Goal: Task Accomplishment & Management: Use online tool/utility

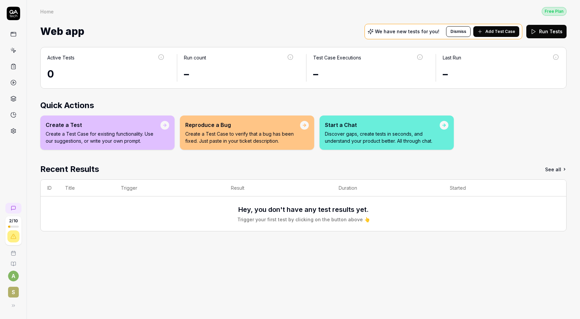
click at [101, 126] on div "Create a Test" at bounding box center [103, 125] width 115 height 8
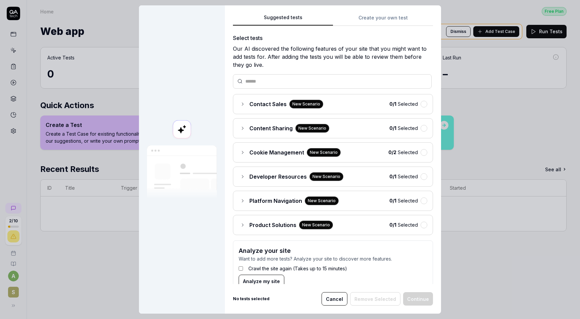
click at [380, 19] on button "Create your own test" at bounding box center [383, 20] width 100 height 12
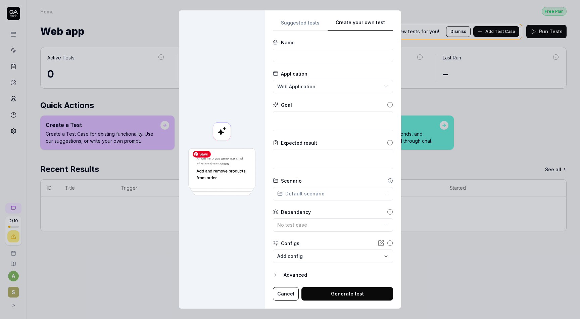
click at [221, 177] on img at bounding box center [222, 171] width 70 height 49
click at [283, 274] on button "Advanced" at bounding box center [333, 275] width 120 height 8
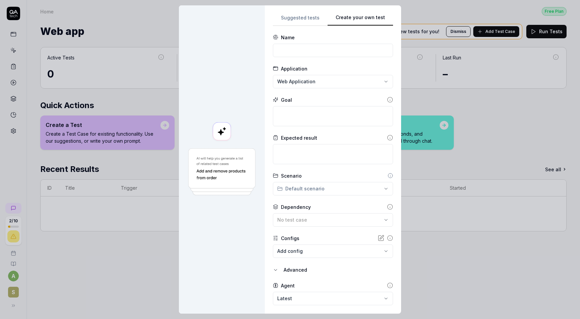
scroll to position [21, 0]
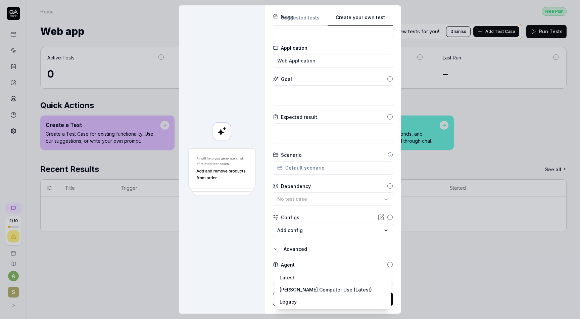
click at [317, 276] on body "**********" at bounding box center [290, 159] width 580 height 319
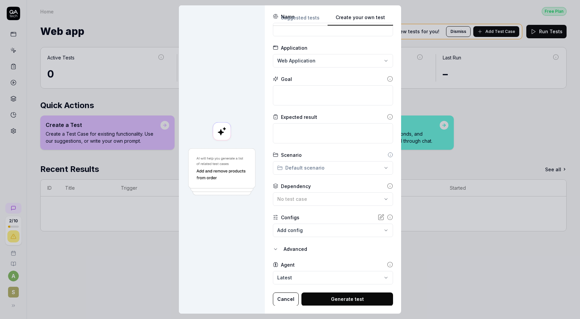
click at [380, 217] on icon at bounding box center [382, 216] width 4 height 4
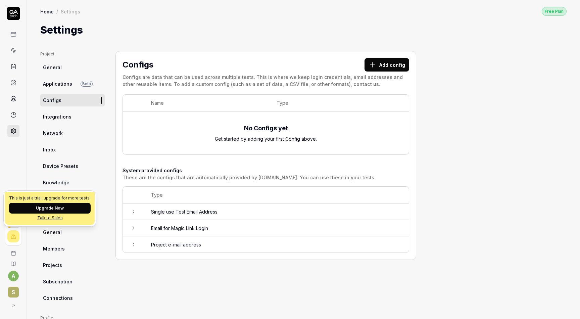
click at [13, 240] on div at bounding box center [13, 236] width 12 height 12
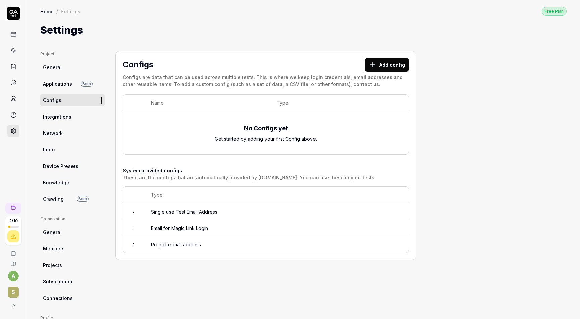
click at [11, 35] on icon at bounding box center [13, 34] width 6 height 6
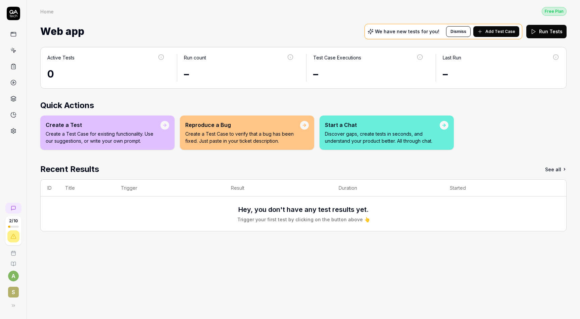
click at [14, 117] on icon at bounding box center [13, 115] width 6 height 6
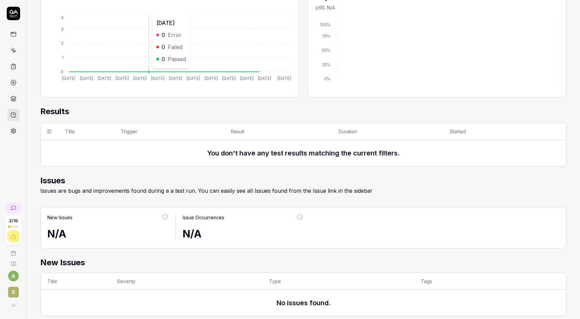
scroll to position [139, 0]
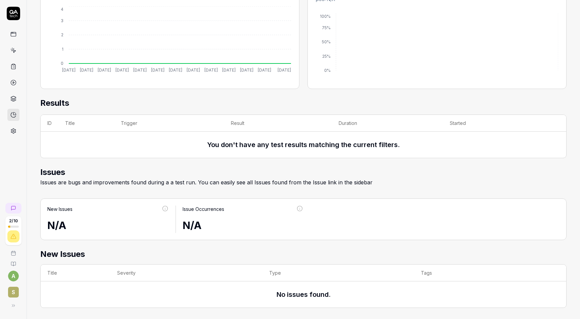
click at [15, 98] on icon at bounding box center [13, 97] width 5 height 3
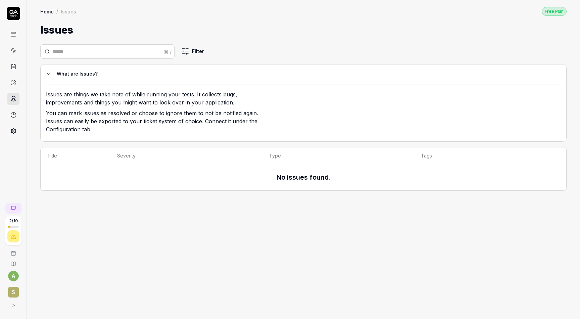
click at [17, 84] on link at bounding box center [13, 82] width 12 height 12
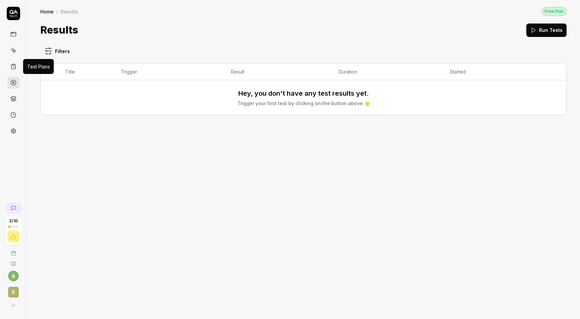
click at [15, 66] on icon at bounding box center [13, 66] width 6 height 6
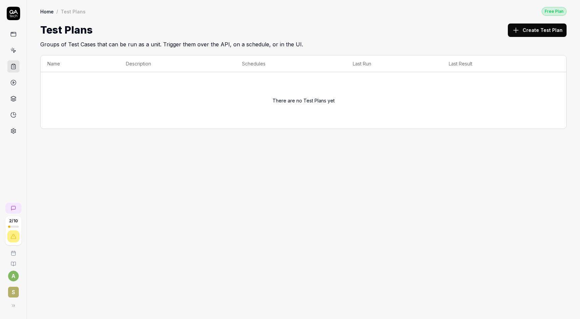
click at [15, 290] on span "S" at bounding box center [13, 291] width 11 height 11
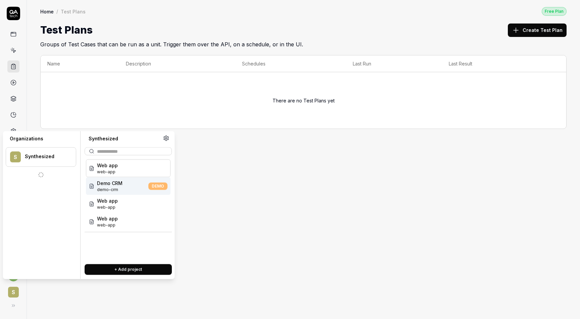
click at [125, 185] on div "Demo CRM demo-crm DEMO" at bounding box center [128, 186] width 85 height 18
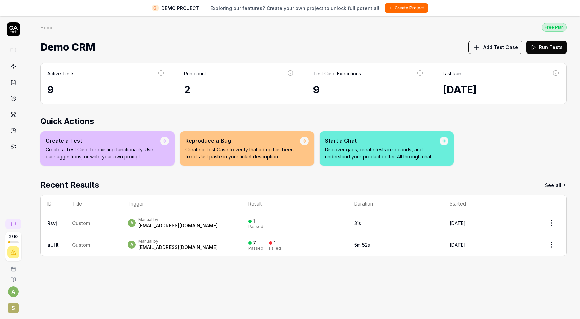
click at [105, 219] on td "Custom" at bounding box center [92, 223] width 55 height 22
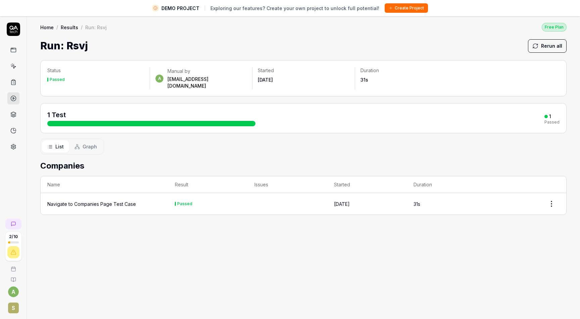
click at [105, 200] on div "Navigate to Companies Page Test Case" at bounding box center [91, 203] width 89 height 7
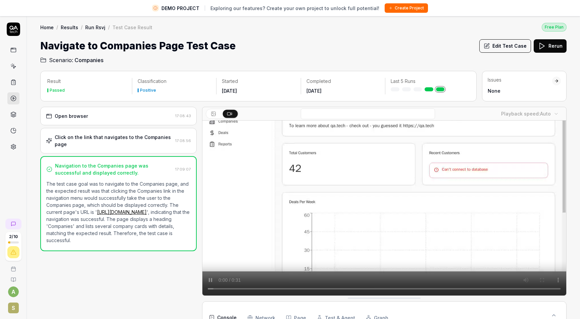
scroll to position [16, 0]
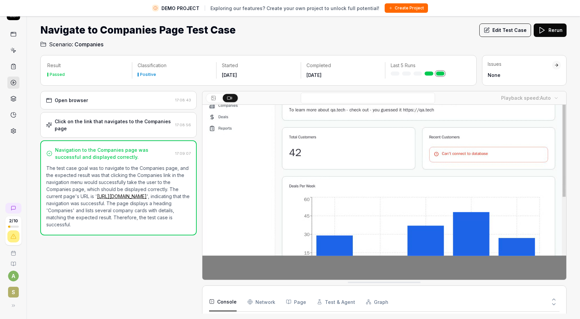
click at [259, 301] on Requests "Network" at bounding box center [261, 301] width 28 height 19
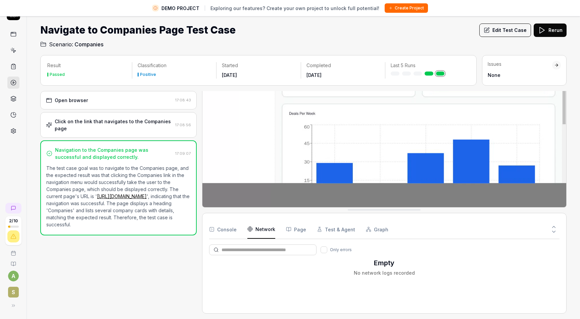
click at [294, 230] on button "Page" at bounding box center [296, 229] width 20 height 19
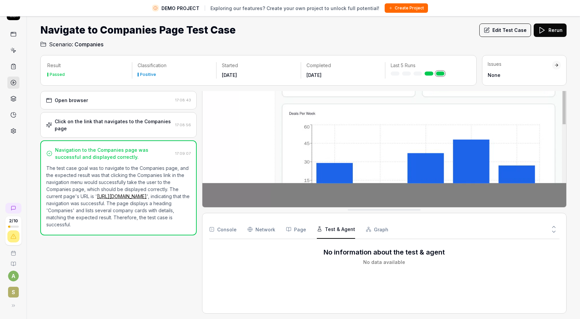
click at [330, 229] on button "Test & Agent" at bounding box center [336, 229] width 38 height 19
click at [372, 230] on button "Graph" at bounding box center [377, 229] width 22 height 19
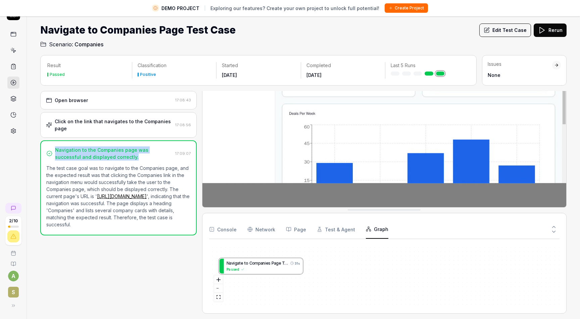
drag, startPoint x: 56, startPoint y: 149, endPoint x: 120, endPoint y: 159, distance: 64.3
click at [120, 159] on div "Navigation to the Companies page was successful and displayed correctly." at bounding box center [113, 153] width 117 height 14
copy div "Navigation to the Companies page was successful and displayed correctly."
